Goal: Task Accomplishment & Management: Use online tool/utility

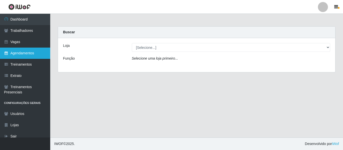
click at [18, 51] on link "Agendamentos" at bounding box center [25, 53] width 50 height 11
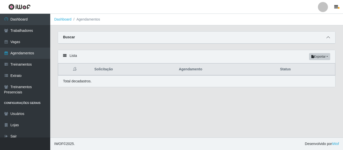
click at [328, 38] on icon at bounding box center [328, 38] width 4 height 4
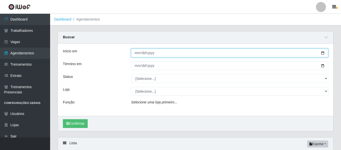
click at [139, 53] on input "Início em" at bounding box center [229, 53] width 197 height 9
type input "[DATE]"
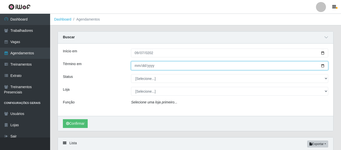
click at [138, 66] on input "Término em" at bounding box center [229, 65] width 197 height 9
type input "[DATE]"
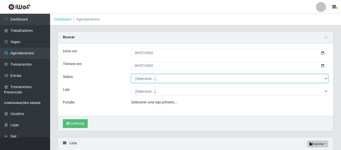
click at [324, 79] on select "[Selecione...] AGENDADO AGUARDANDO LIBERAR EM ANDAMENTO EM REVISÃO FINALIZADO C…" at bounding box center [229, 78] width 197 height 9
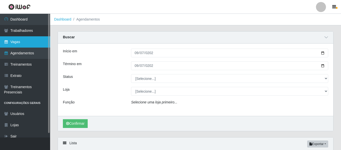
click at [24, 42] on link "Vagas" at bounding box center [25, 41] width 50 height 11
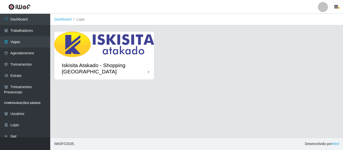
click at [107, 65] on div "Iskisita Atakado - Shopping [GEOGRAPHIC_DATA]" at bounding box center [105, 68] width 86 height 13
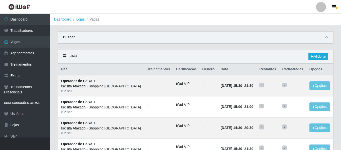
click at [325, 38] on icon at bounding box center [327, 38] width 4 height 4
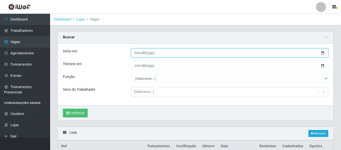
click at [137, 54] on input "Início em" at bounding box center [229, 53] width 197 height 9
